Goal: Task Accomplishment & Management: Complete application form

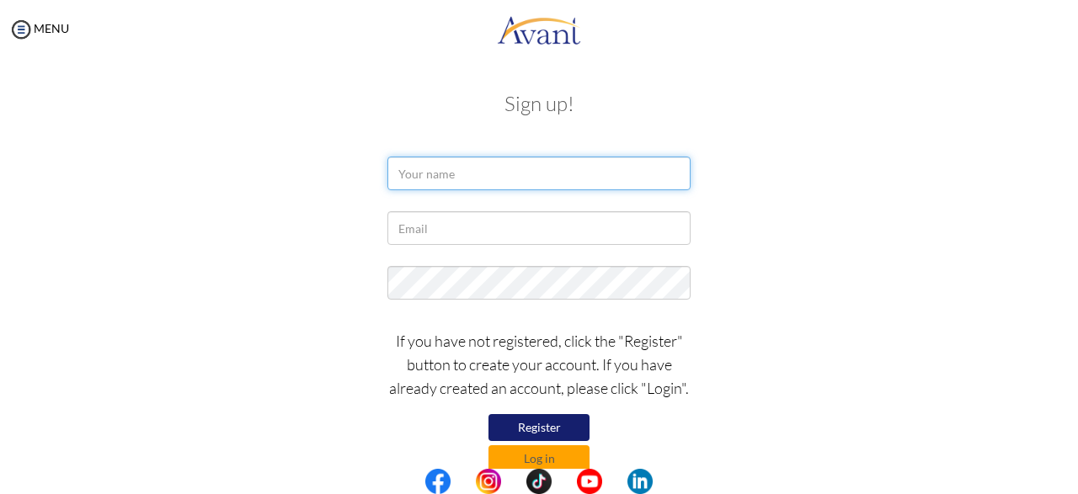
click at [419, 175] on input "text" at bounding box center [539, 174] width 303 height 34
type input "dorcas mbaika mbua"
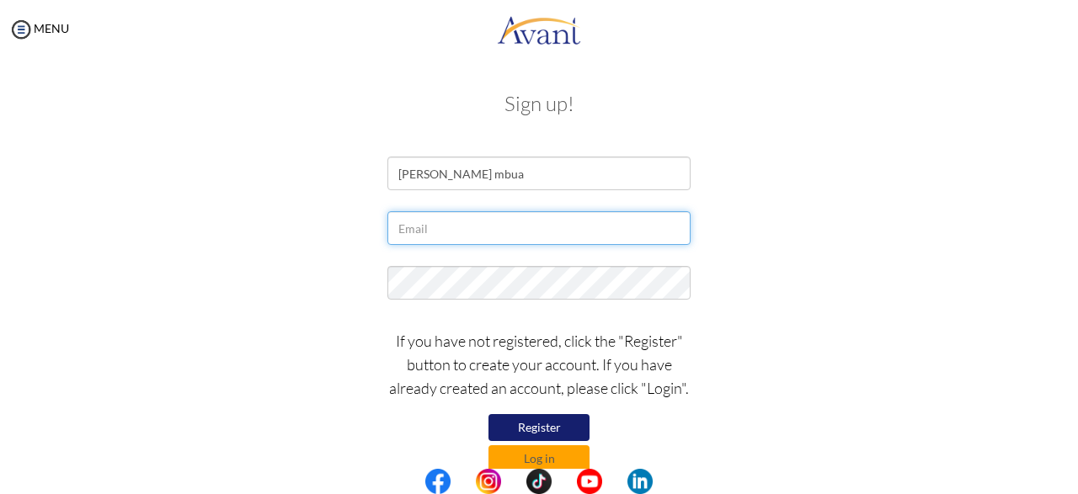
click at [425, 240] on input "text" at bounding box center [539, 228] width 303 height 34
type input "mbuadorcas@gmail.com"
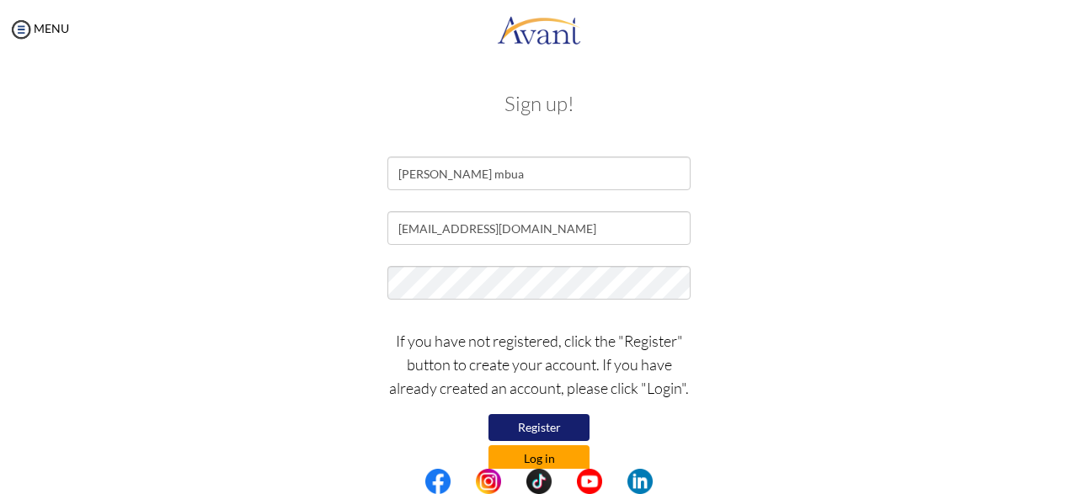
click at [543, 453] on button "Log in" at bounding box center [539, 459] width 101 height 27
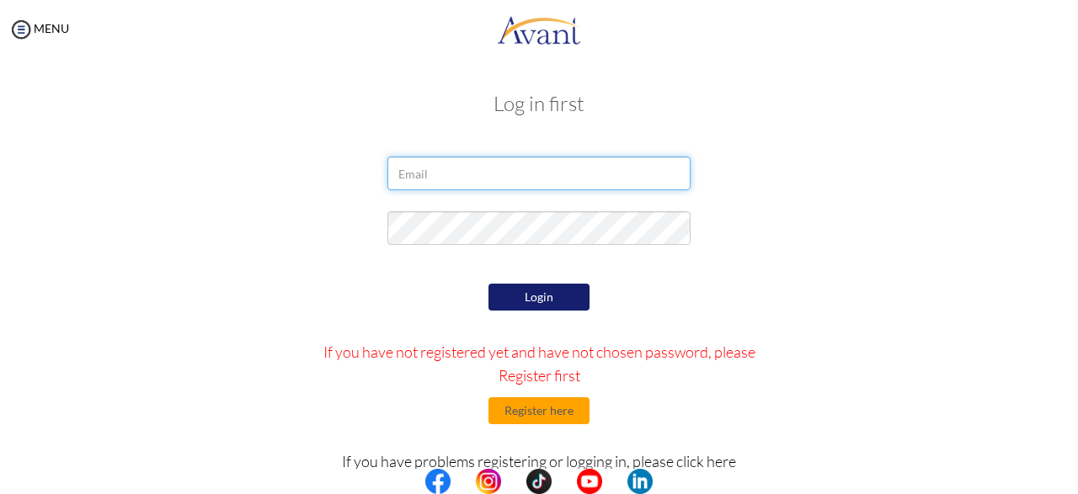
click at [440, 171] on input "email" at bounding box center [539, 174] width 303 height 34
type input "mbuadorcas@gmail.com"
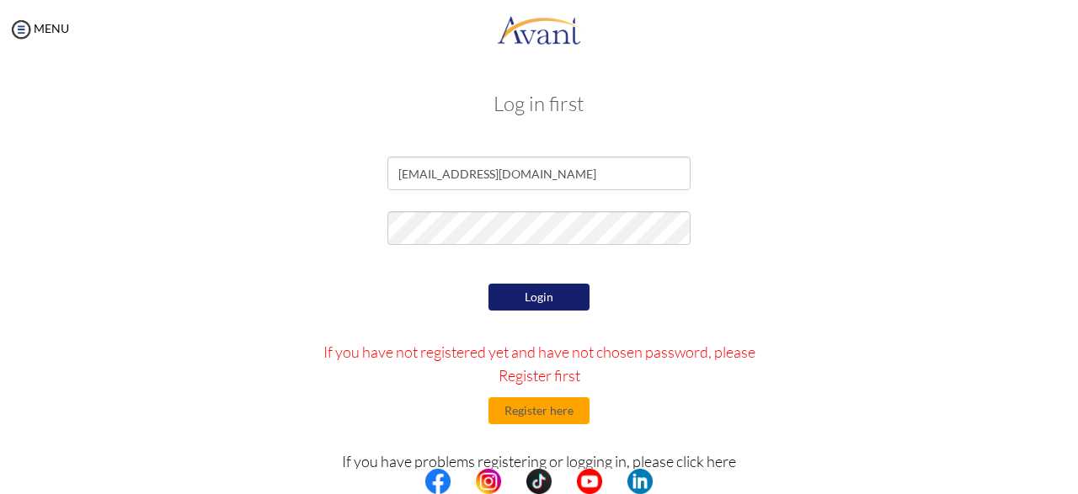
click at [542, 302] on button "Login" at bounding box center [539, 297] width 101 height 27
click at [547, 291] on button "Login" at bounding box center [539, 297] width 101 height 27
click at [537, 304] on button "Login" at bounding box center [539, 297] width 101 height 27
click at [552, 298] on button "Login" at bounding box center [539, 297] width 101 height 27
click at [559, 305] on button "Login" at bounding box center [539, 297] width 101 height 27
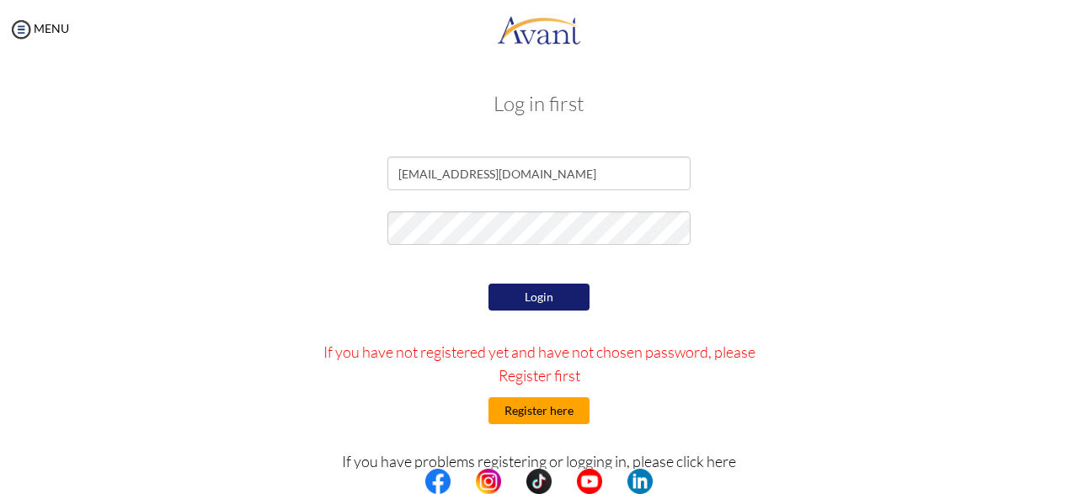
click at [533, 420] on button "Register here" at bounding box center [539, 411] width 101 height 27
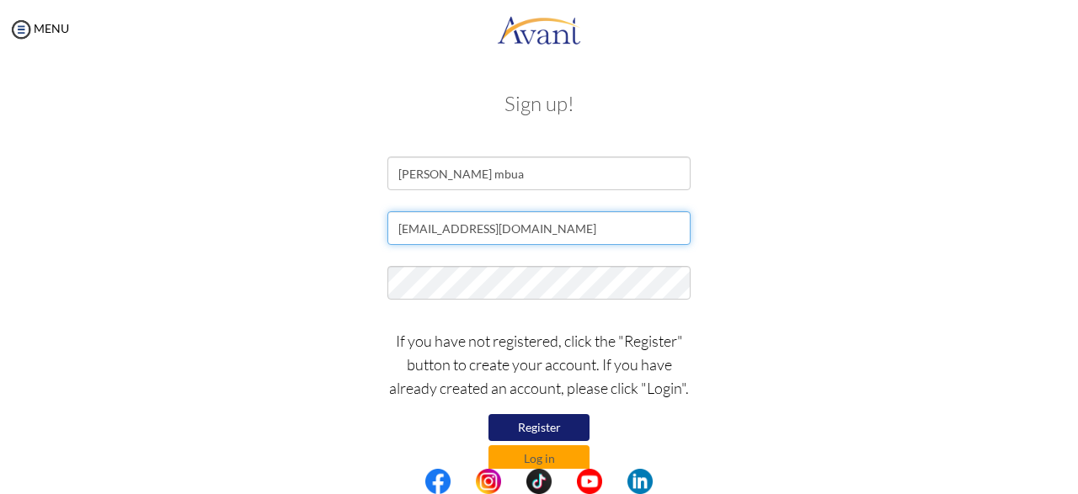
click at [543, 228] on input "mbuadorcas@gmail.com" at bounding box center [539, 228] width 303 height 34
type input "m"
type input "[EMAIL_ADDRESS][DOMAIN_NAME]"
click at [530, 457] on button "Log in" at bounding box center [539, 459] width 101 height 27
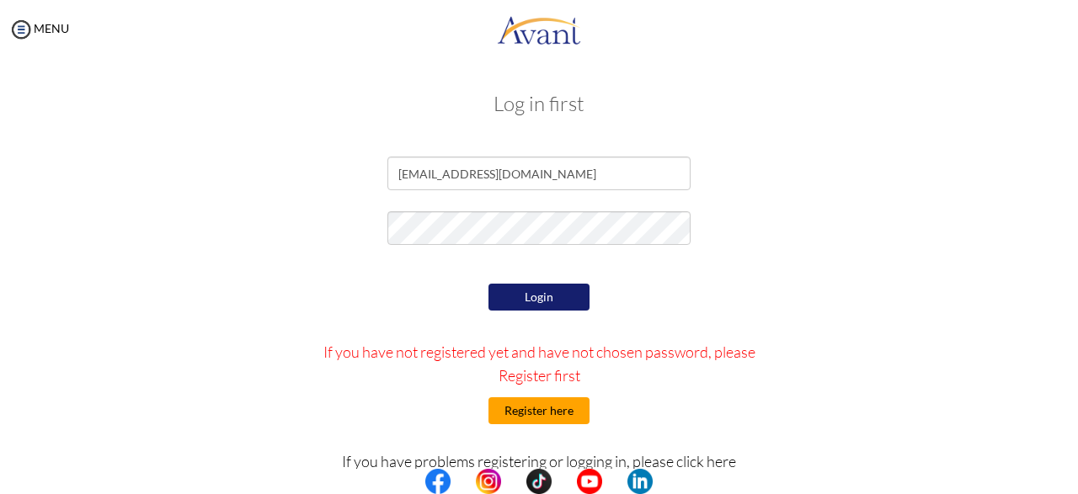
click at [537, 414] on button "Register here" at bounding box center [539, 411] width 101 height 27
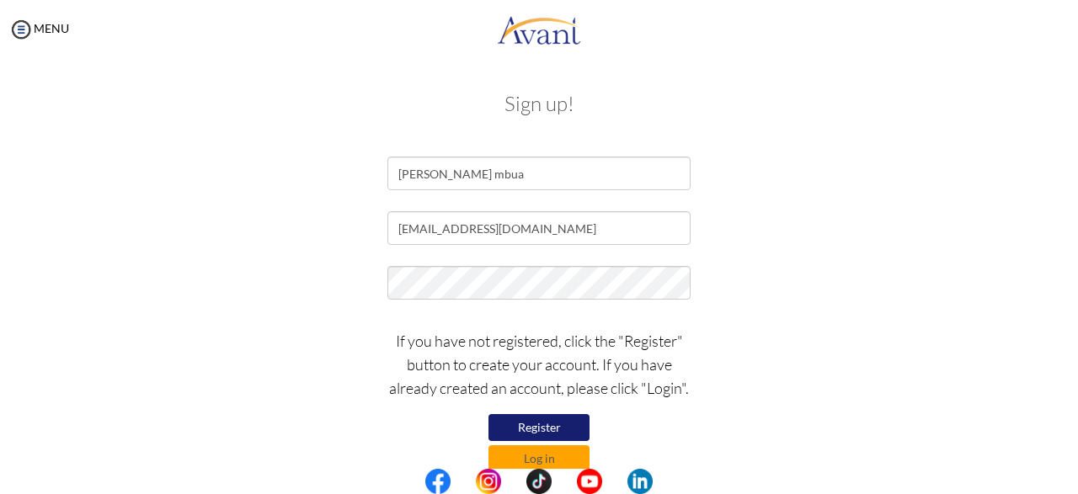
click at [532, 425] on button "Register" at bounding box center [539, 427] width 101 height 27
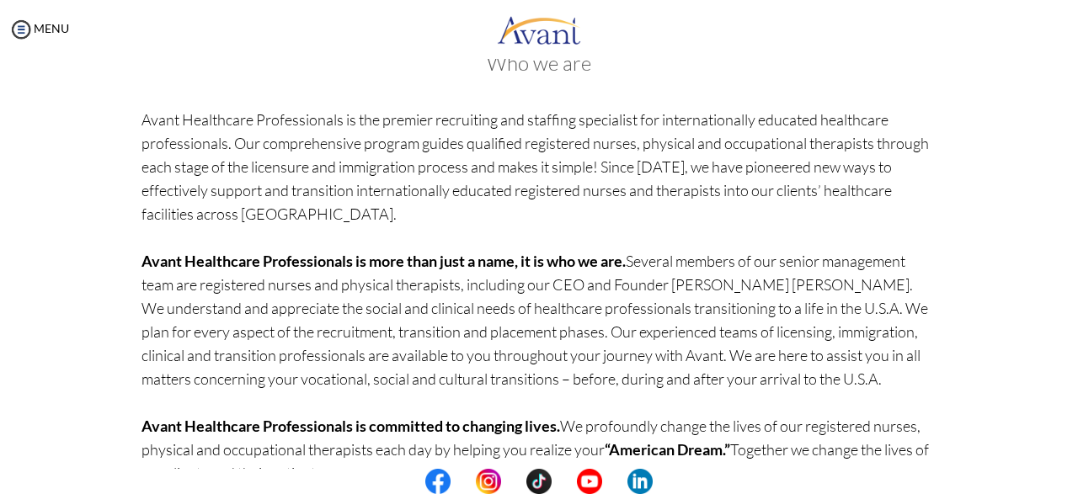
scroll to position [185, 0]
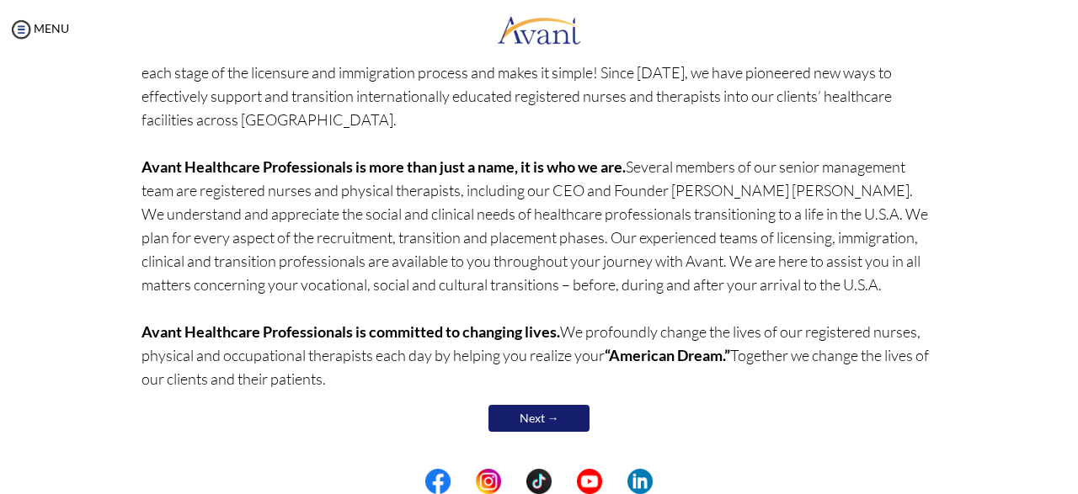
click at [560, 410] on link "Next →" at bounding box center [539, 418] width 101 height 27
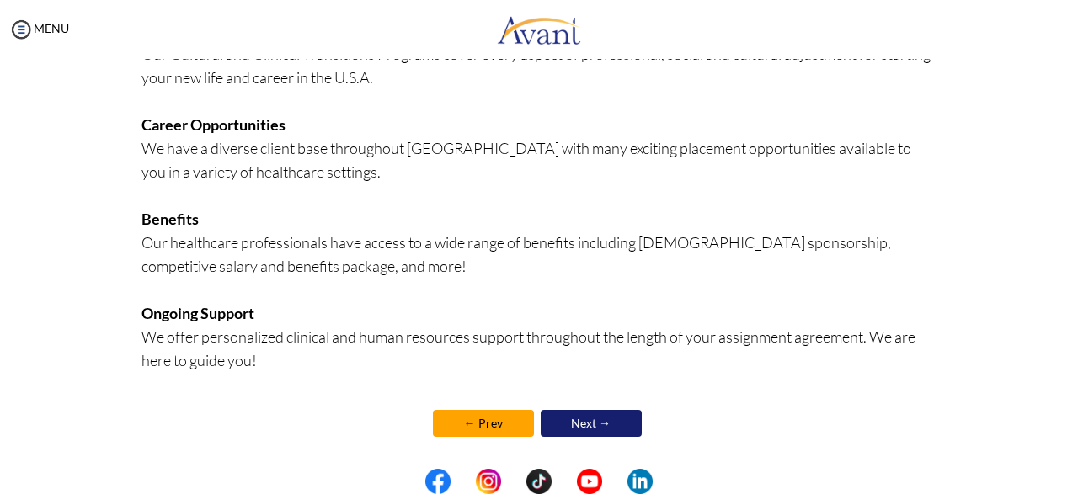
scroll to position [452, 0]
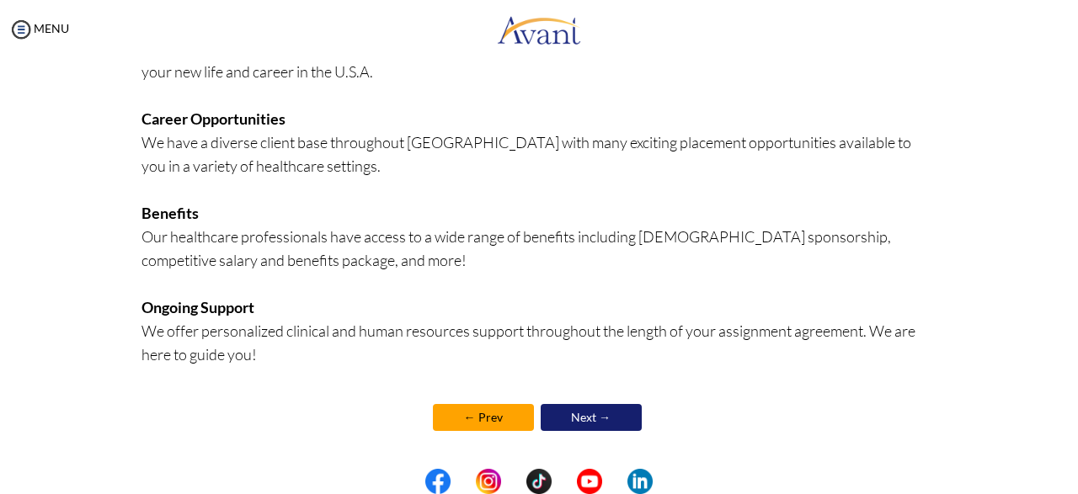
click at [623, 425] on link "Next →" at bounding box center [591, 417] width 101 height 27
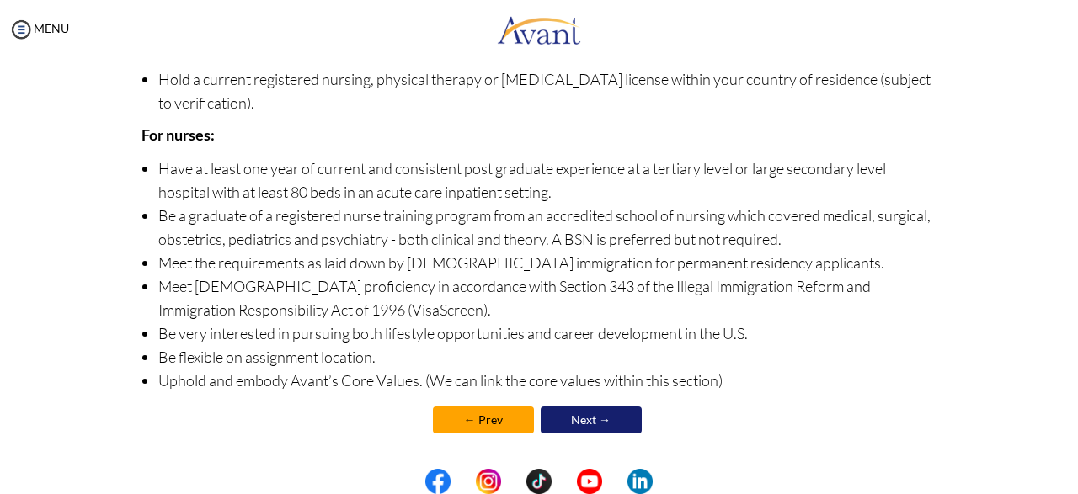
scroll to position [238, 0]
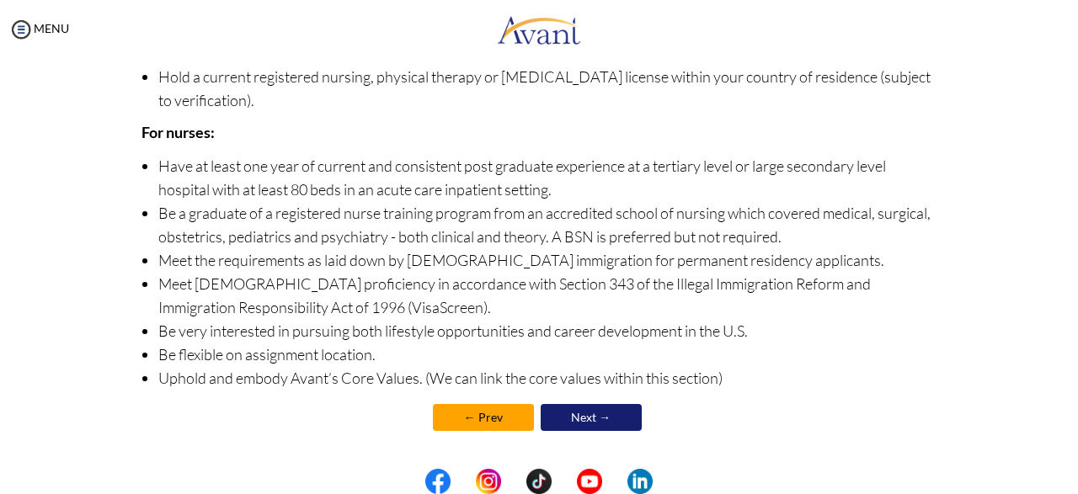
click at [598, 423] on link "Next →" at bounding box center [591, 417] width 101 height 27
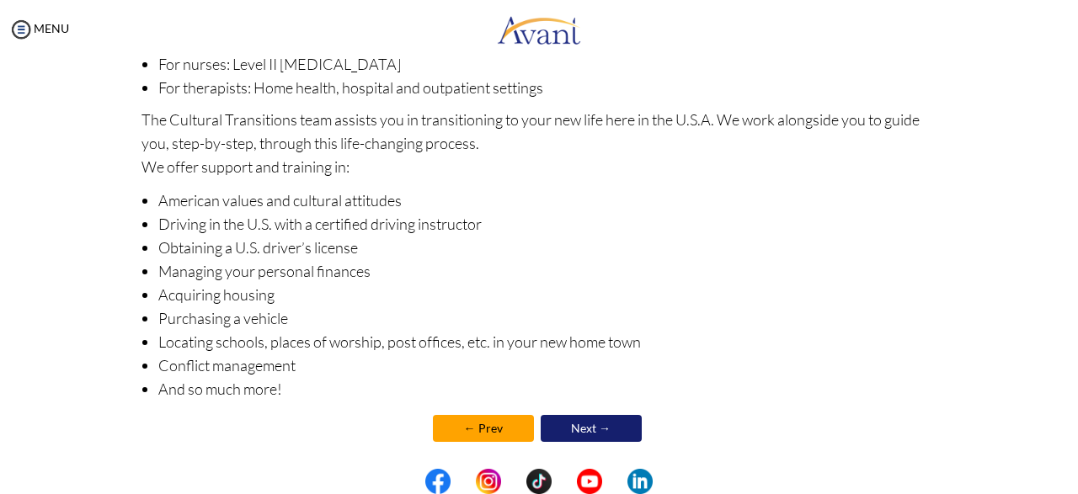
scroll to position [306, 0]
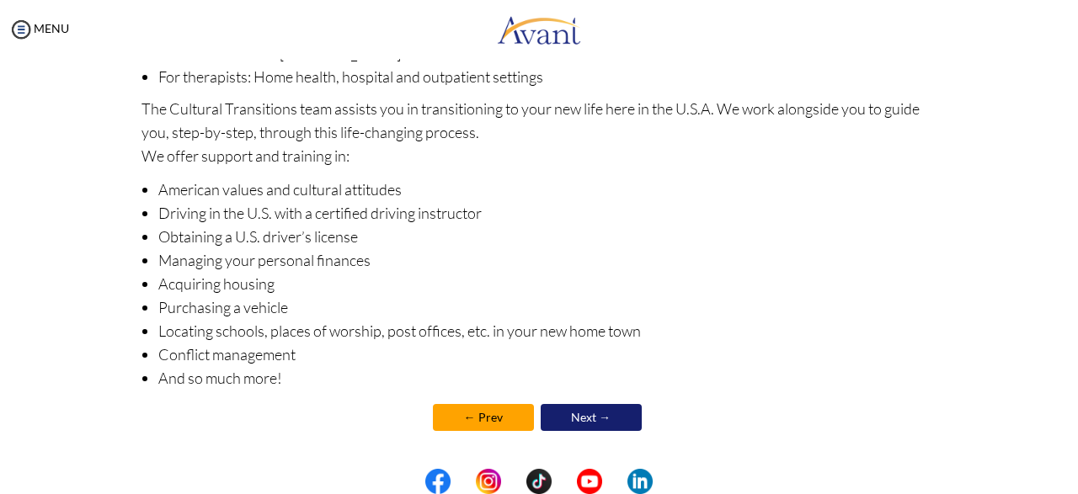
click at [607, 418] on link "Next →" at bounding box center [591, 417] width 101 height 27
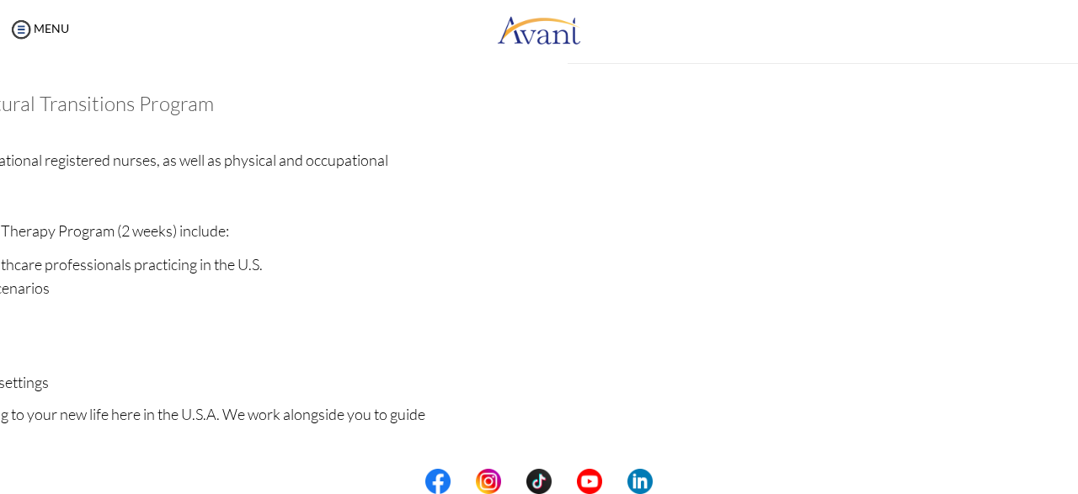
scroll to position [239, 0]
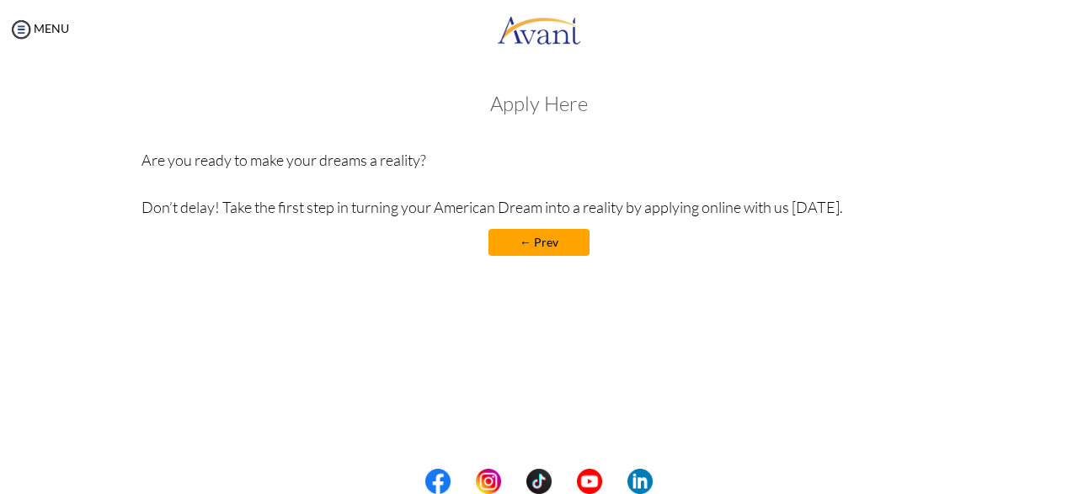
click at [550, 250] on link "← Prev" at bounding box center [539, 242] width 101 height 27
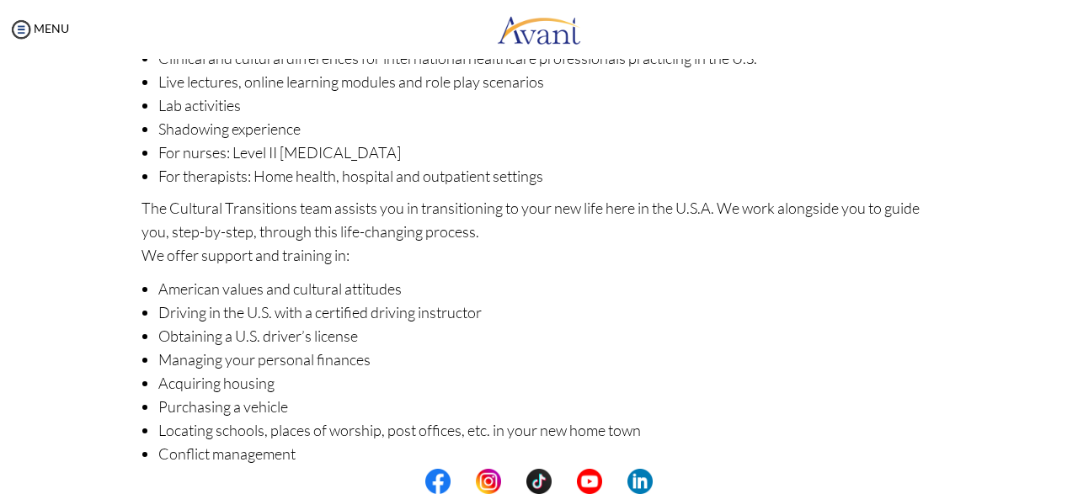
scroll to position [306, 0]
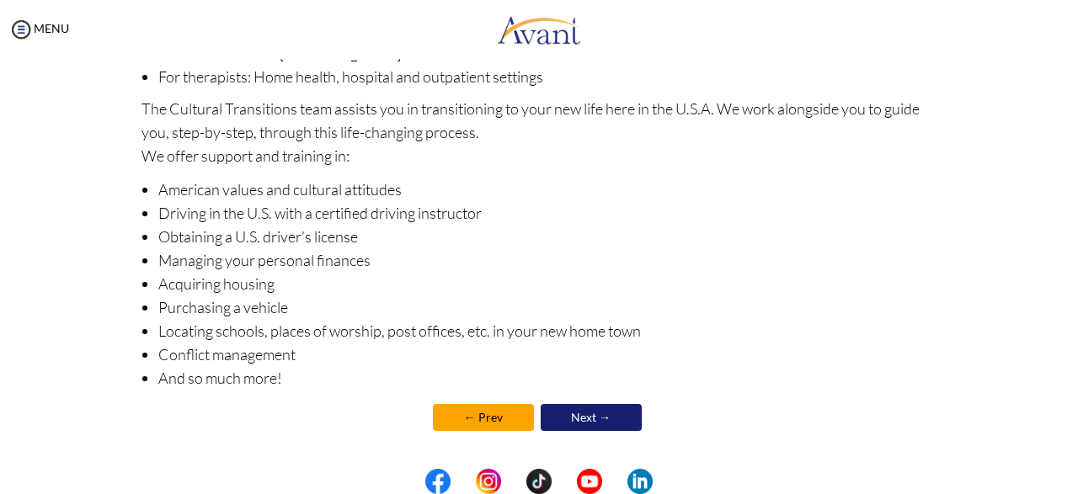
click at [603, 423] on link "Next →" at bounding box center [591, 417] width 101 height 27
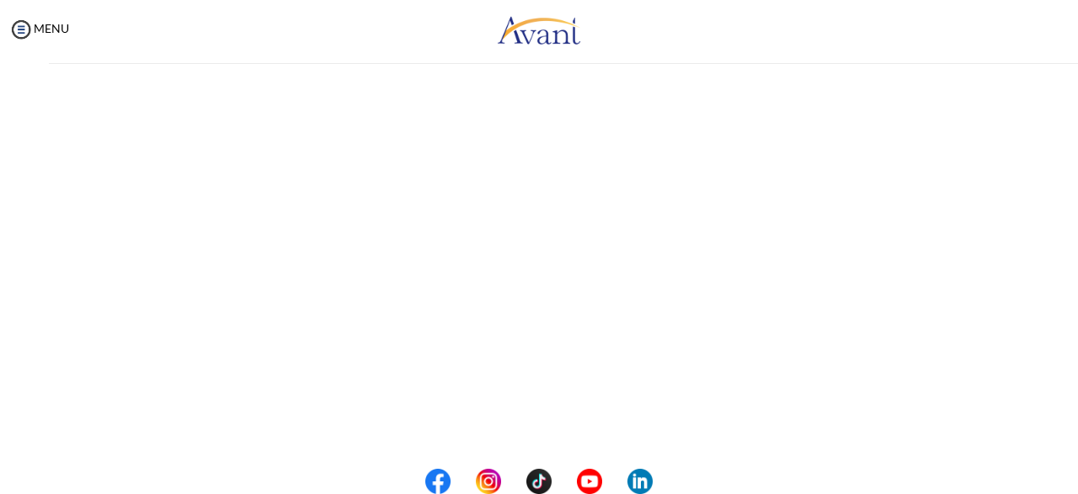
scroll to position [0, 0]
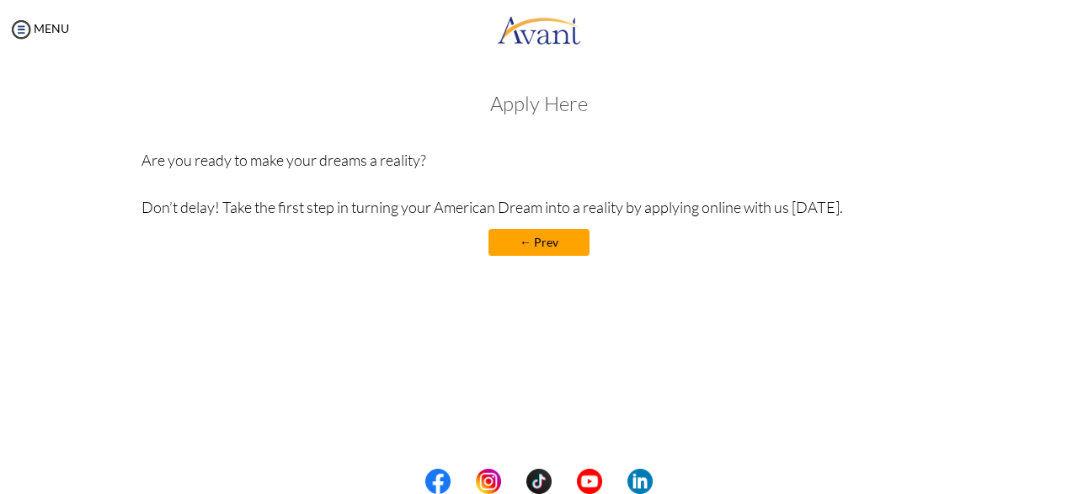
click at [569, 251] on link "← Prev" at bounding box center [539, 242] width 101 height 27
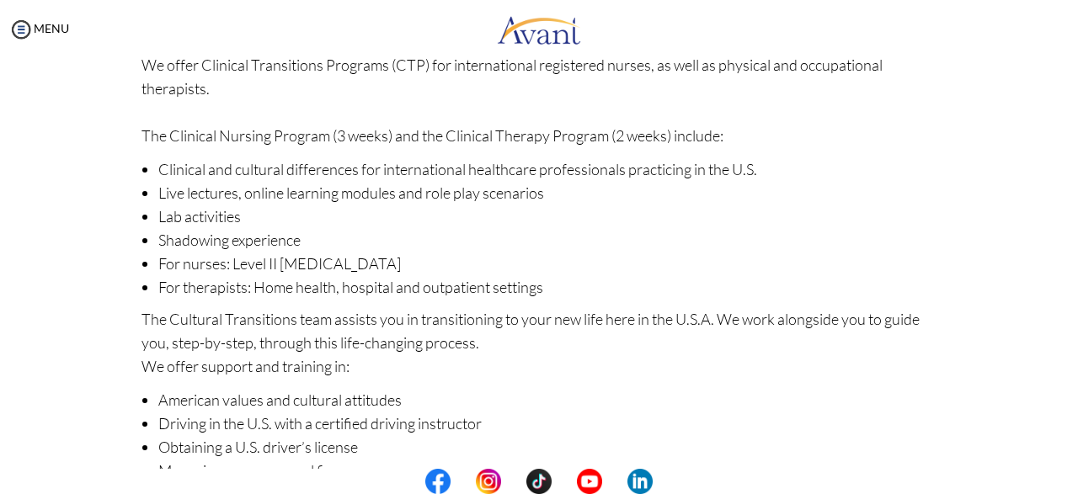
scroll to position [306, 0]
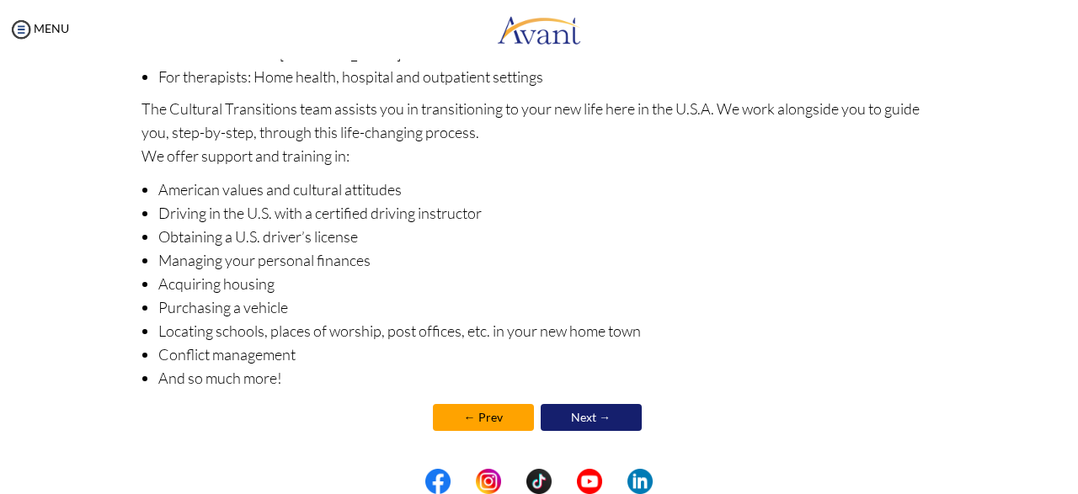
click at [501, 425] on link "← Prev" at bounding box center [483, 417] width 101 height 27
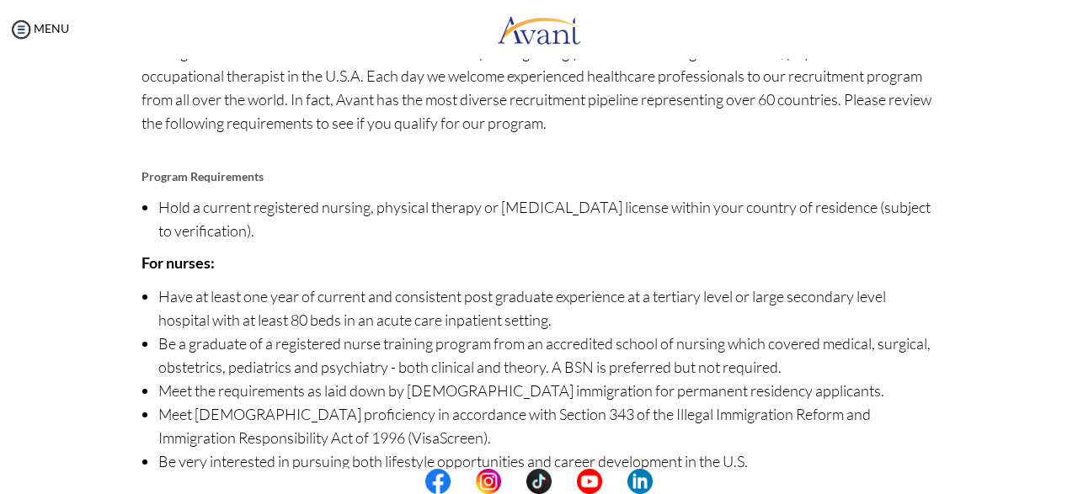
scroll to position [238, 0]
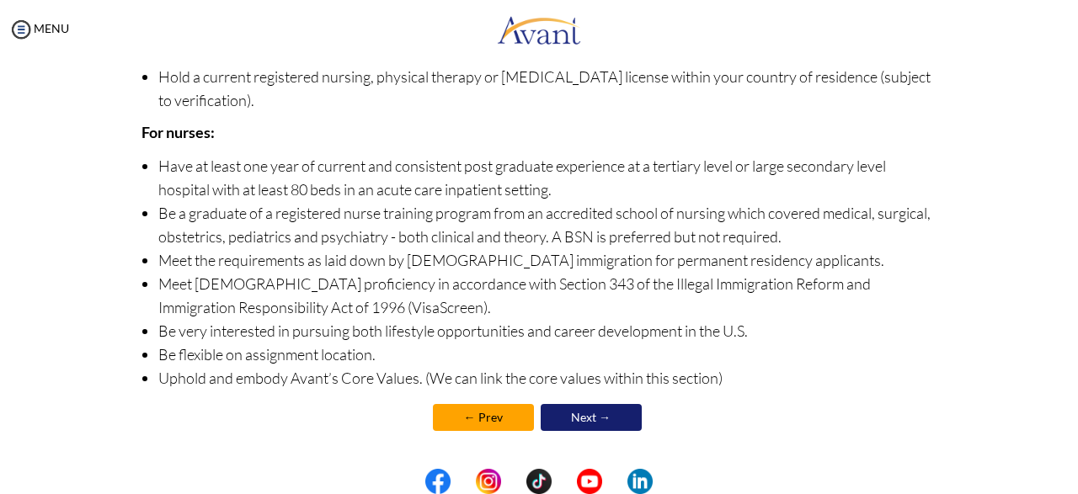
click at [508, 420] on link "← Prev" at bounding box center [483, 417] width 101 height 27
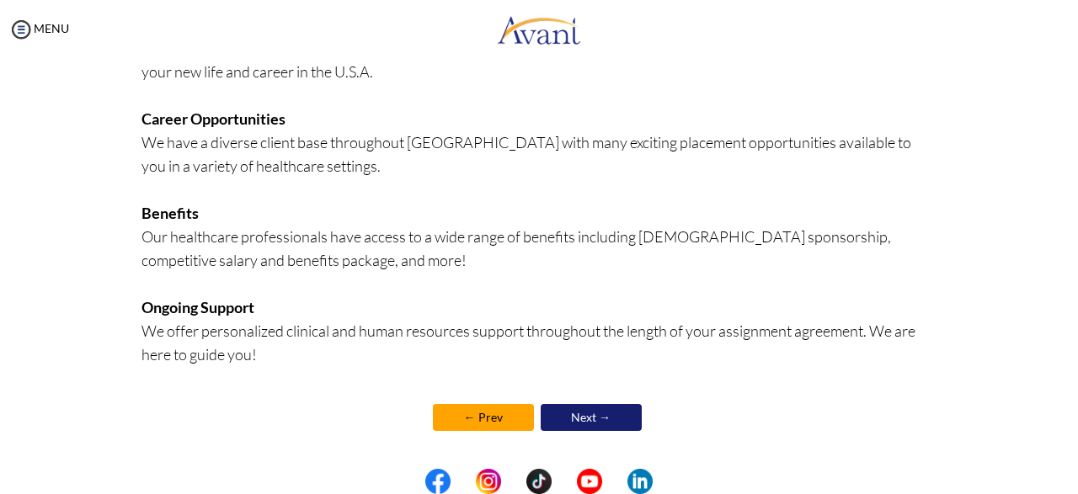
click at [505, 424] on link "← Prev" at bounding box center [483, 417] width 101 height 27
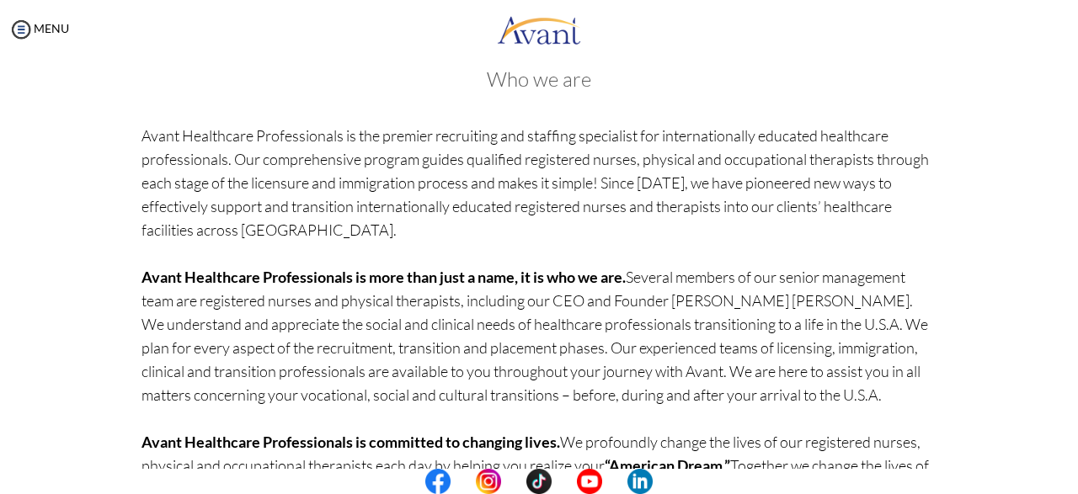
scroll to position [185, 0]
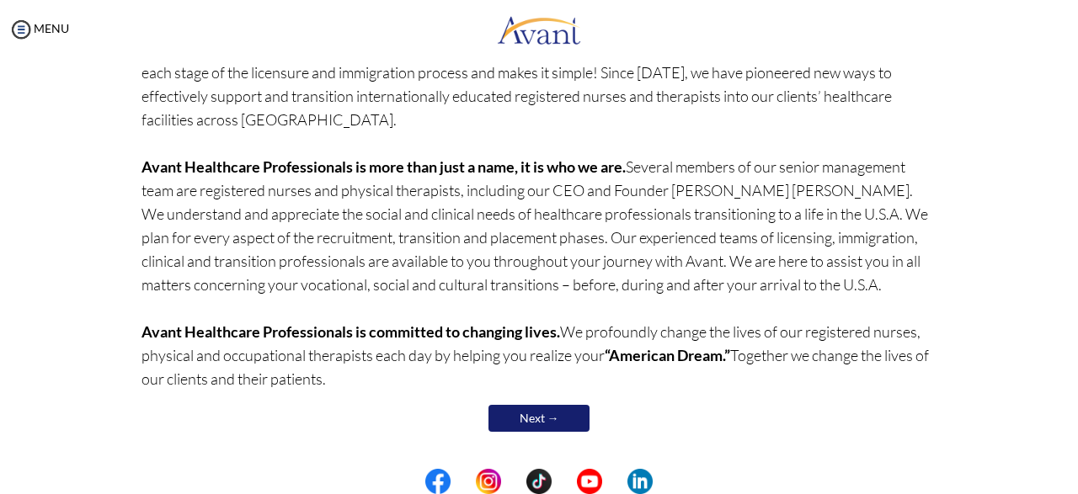
click at [553, 425] on link "Next →" at bounding box center [539, 418] width 101 height 27
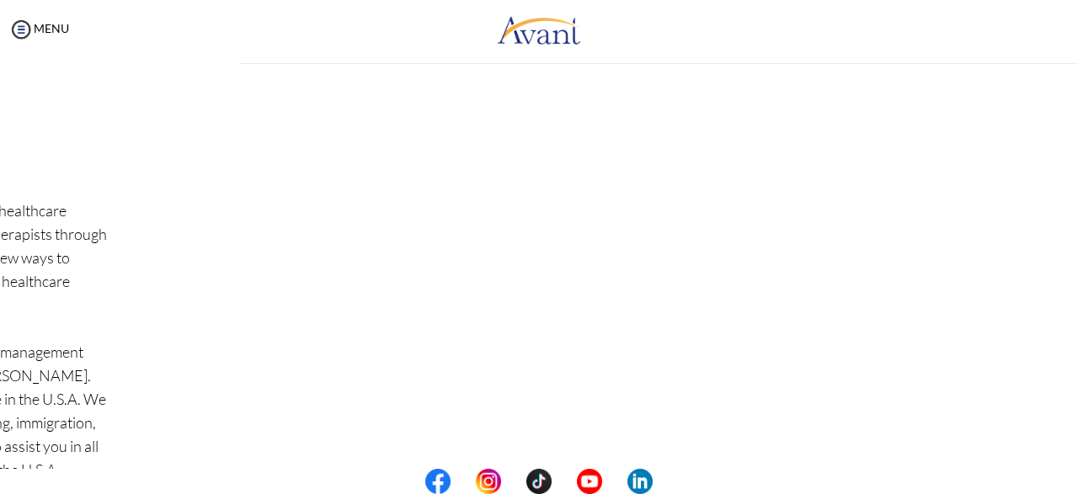
scroll to position [0, 0]
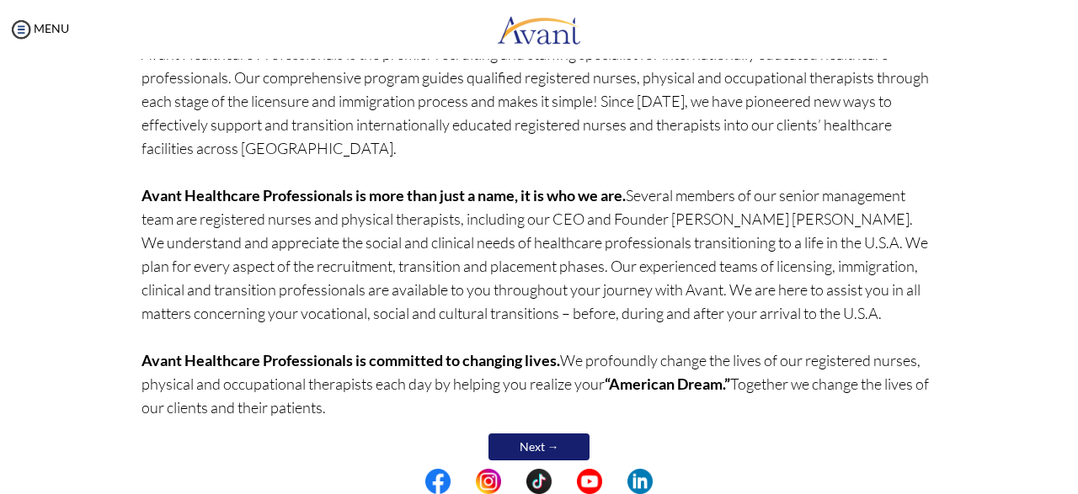
scroll to position [185, 0]
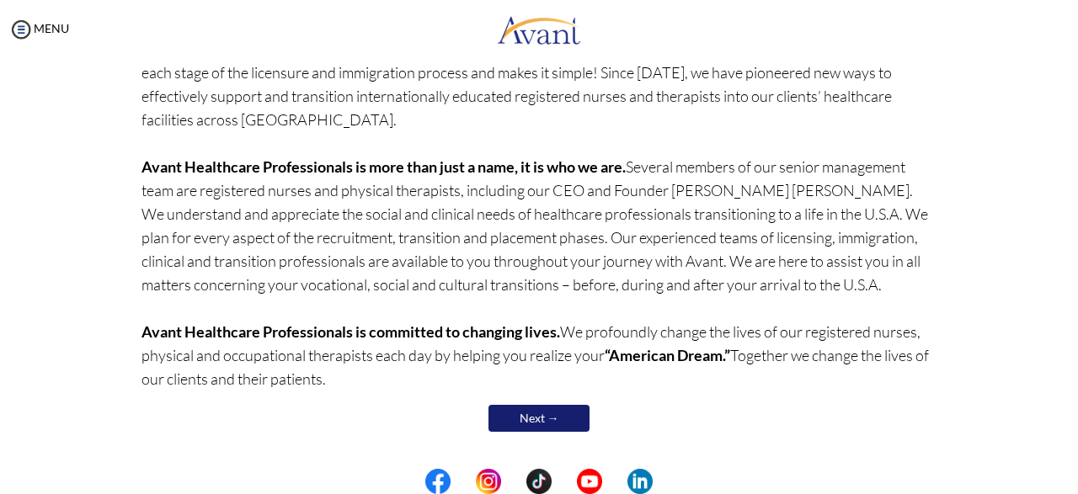
click at [551, 420] on link "Next →" at bounding box center [539, 418] width 101 height 27
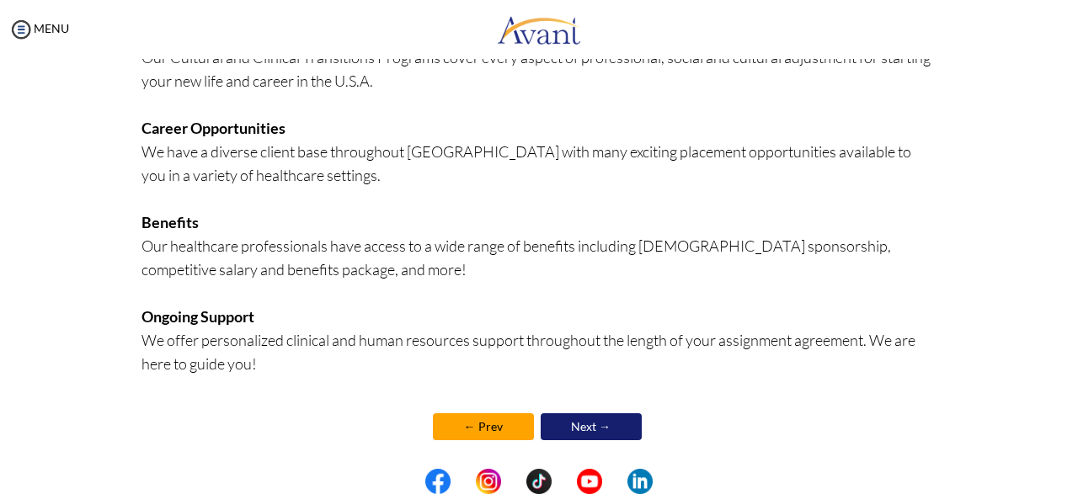
scroll to position [452, 0]
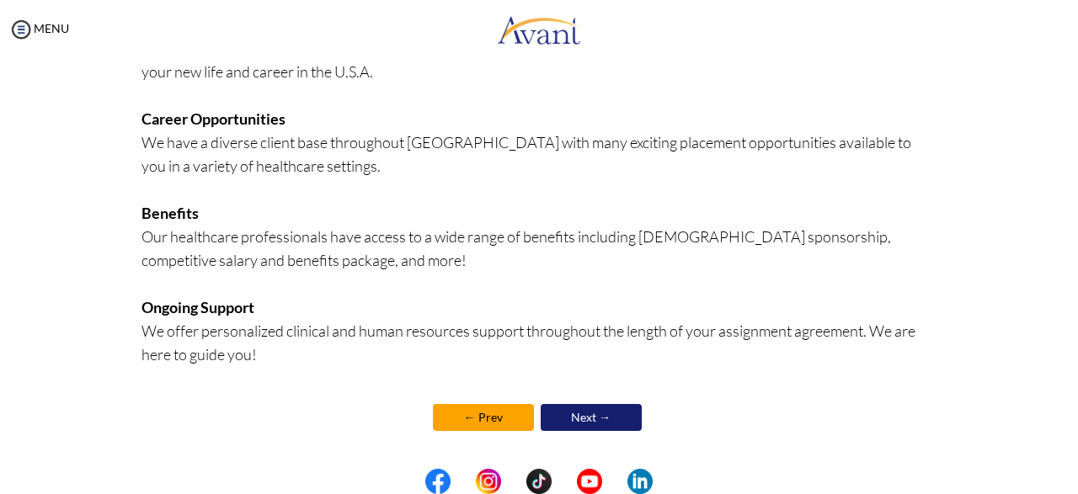
click at [606, 419] on link "Next →" at bounding box center [591, 417] width 101 height 27
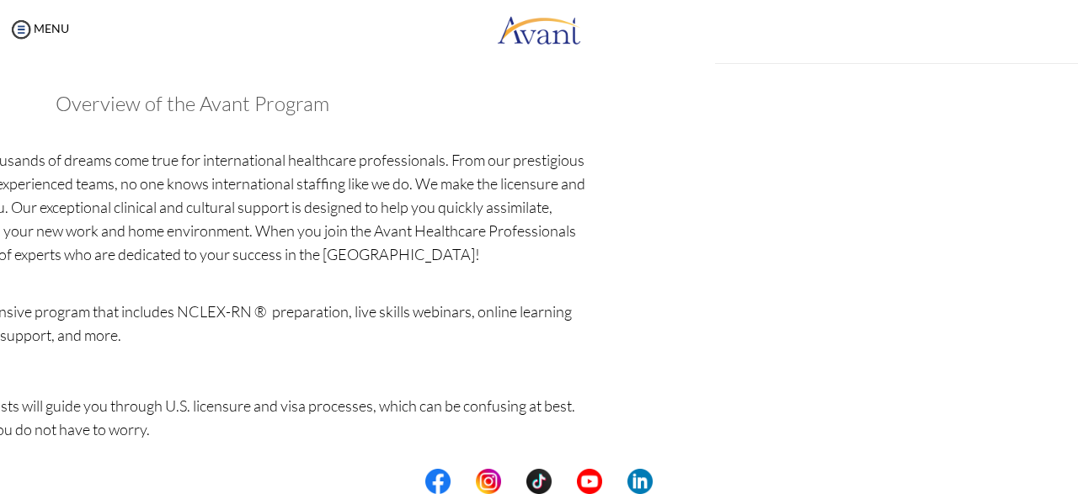
scroll to position [453, 0]
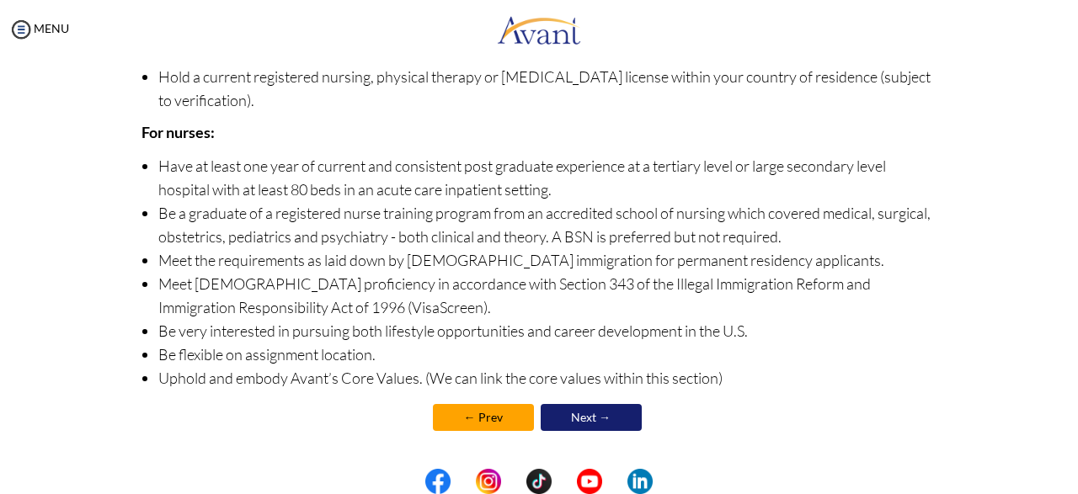
click at [612, 420] on link "Next →" at bounding box center [591, 417] width 101 height 27
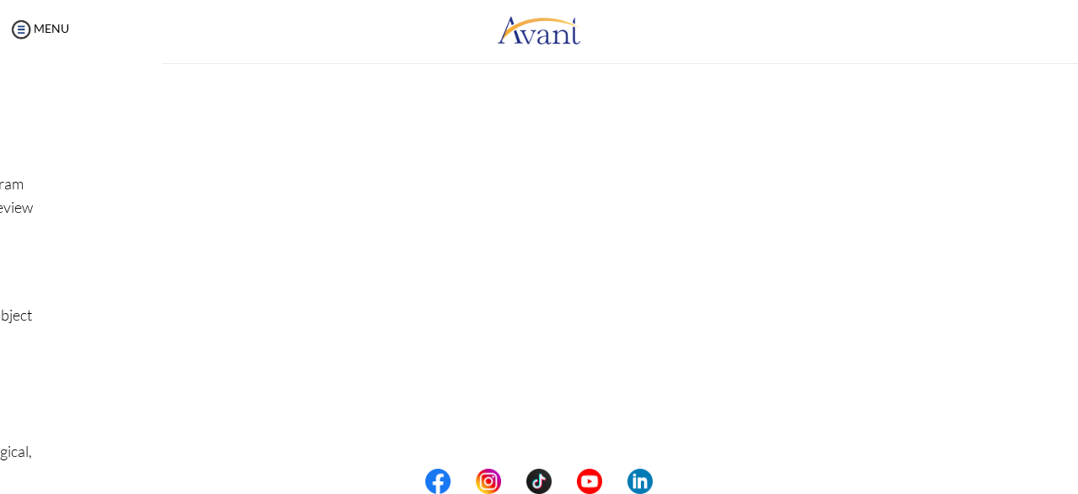
scroll to position [0, 0]
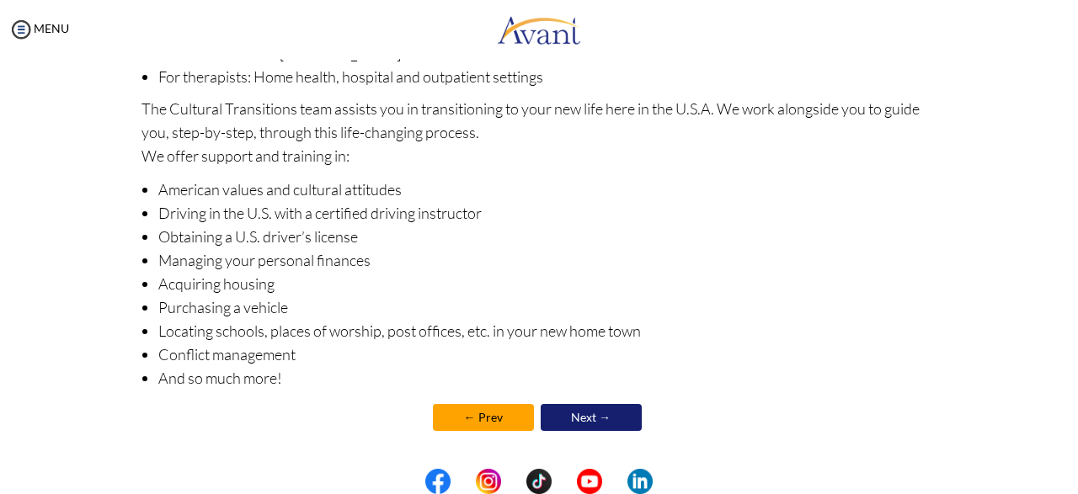
click at [617, 423] on link "Next →" at bounding box center [591, 417] width 101 height 27
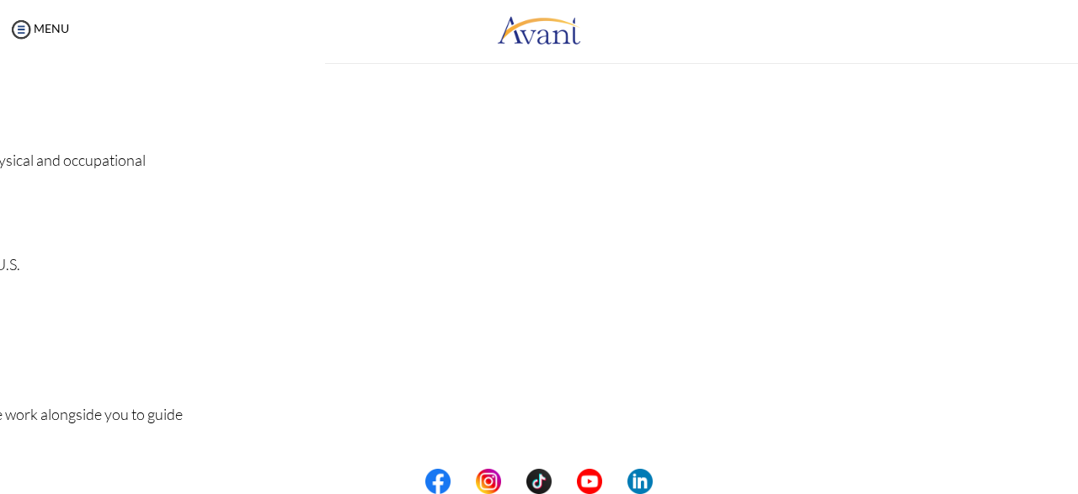
scroll to position [239, 0]
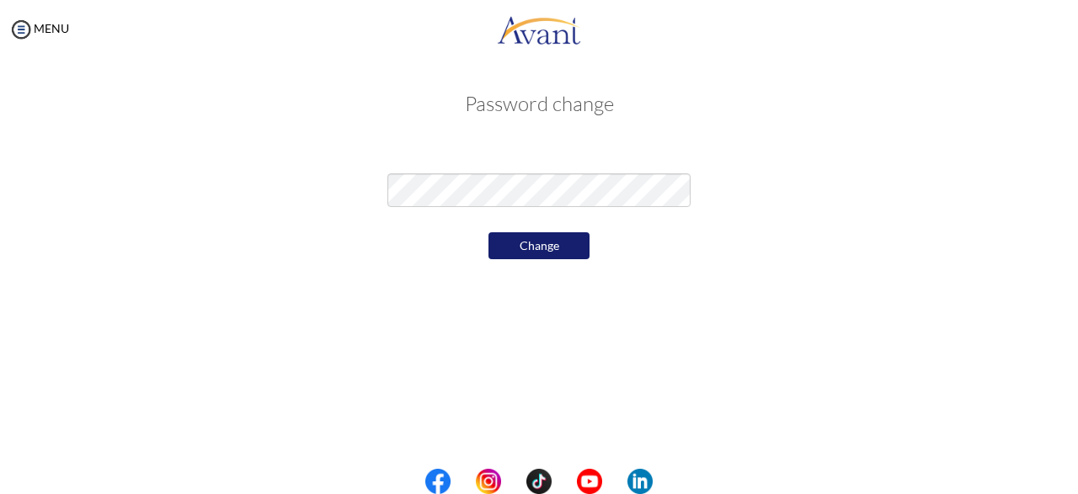
click at [530, 259] on button "Change" at bounding box center [539, 246] width 101 height 27
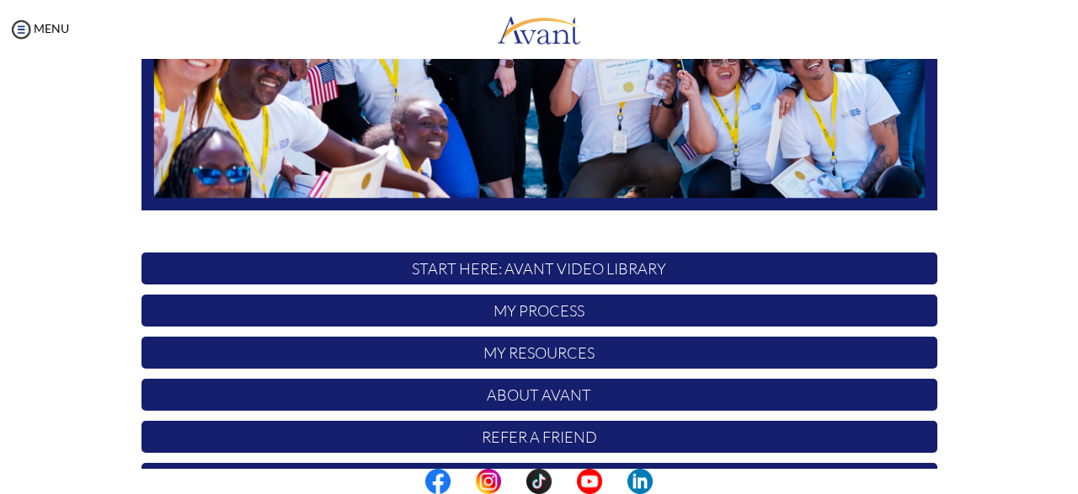
scroll to position [441, 0]
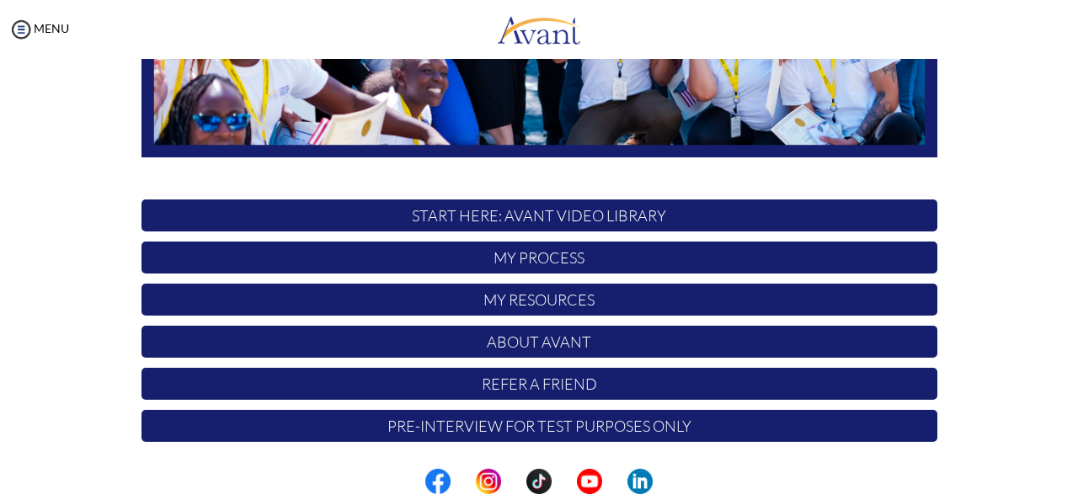
click at [569, 259] on p "My Process" at bounding box center [540, 258] width 796 height 32
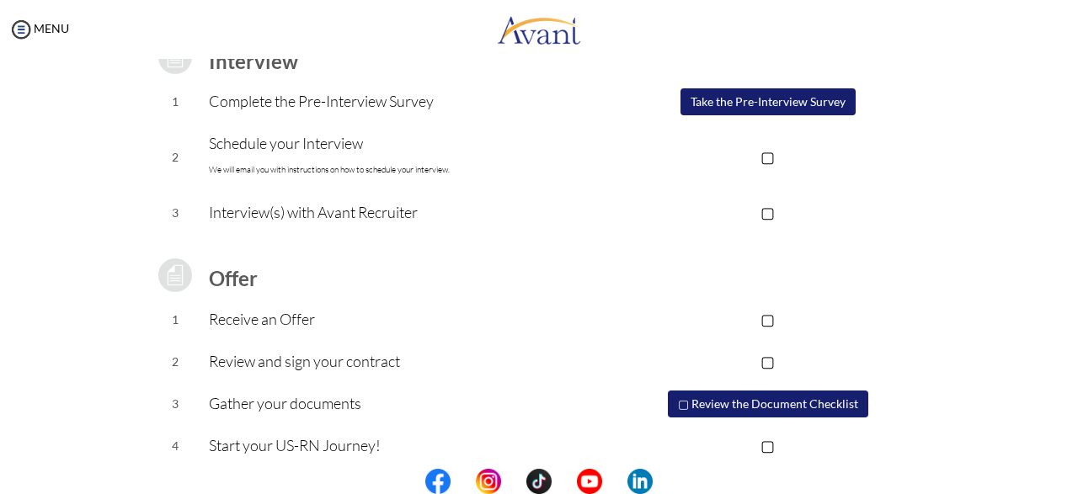
scroll to position [271, 0]
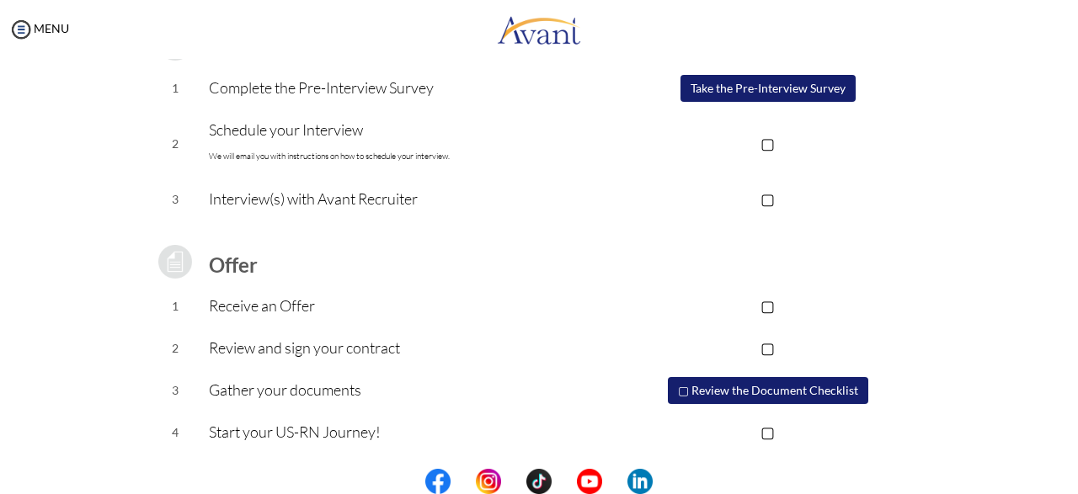
click at [817, 393] on button "▢ Review the Document Checklist" at bounding box center [768, 390] width 200 height 27
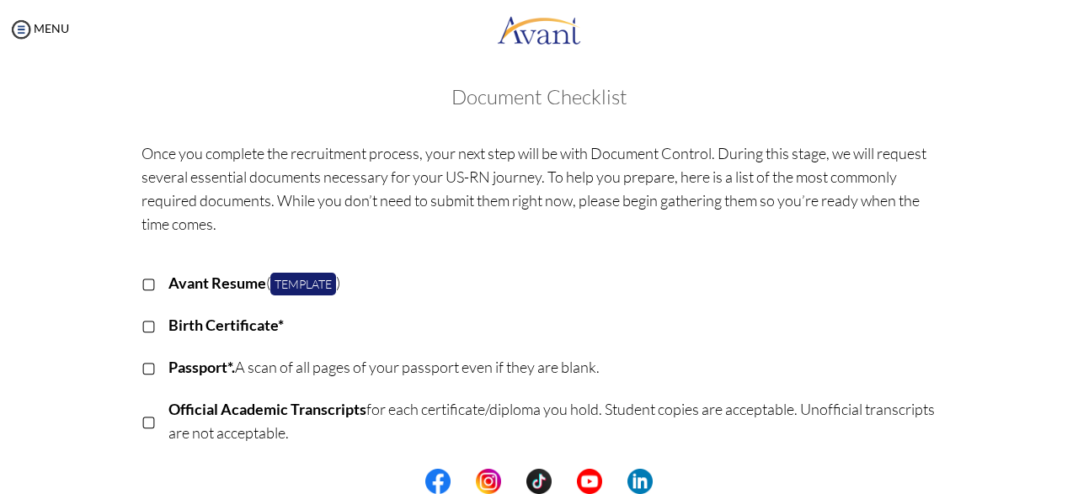
scroll to position [0, 0]
